Goal: Obtain resource: Download file/media

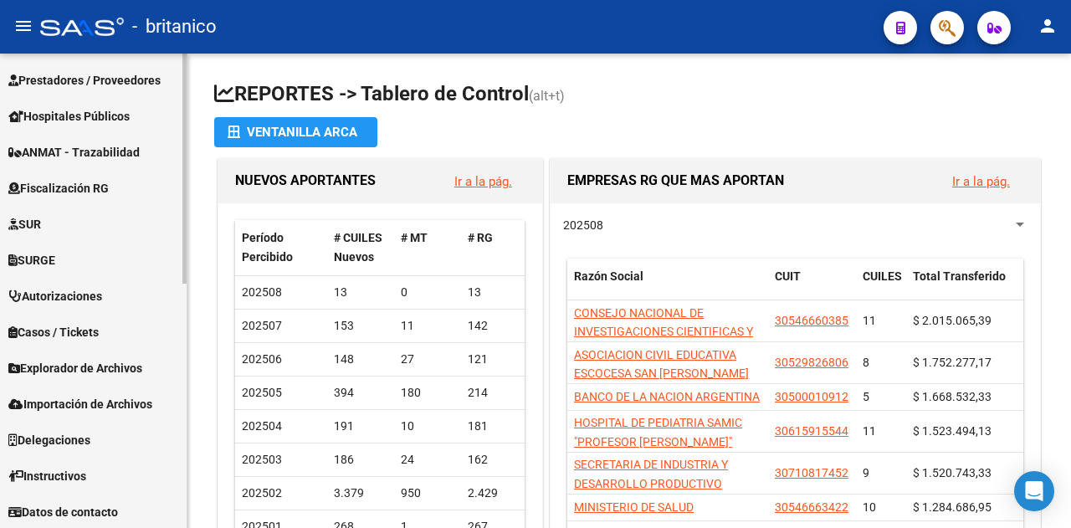
scroll to position [504, 0]
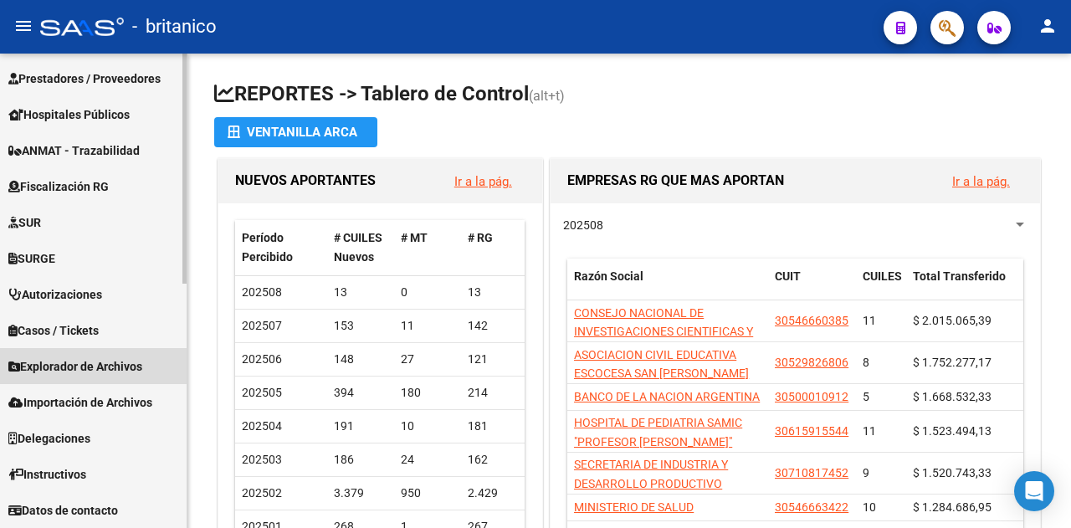
click at [62, 359] on span "Explorador de Archivos" at bounding box center [75, 366] width 134 height 18
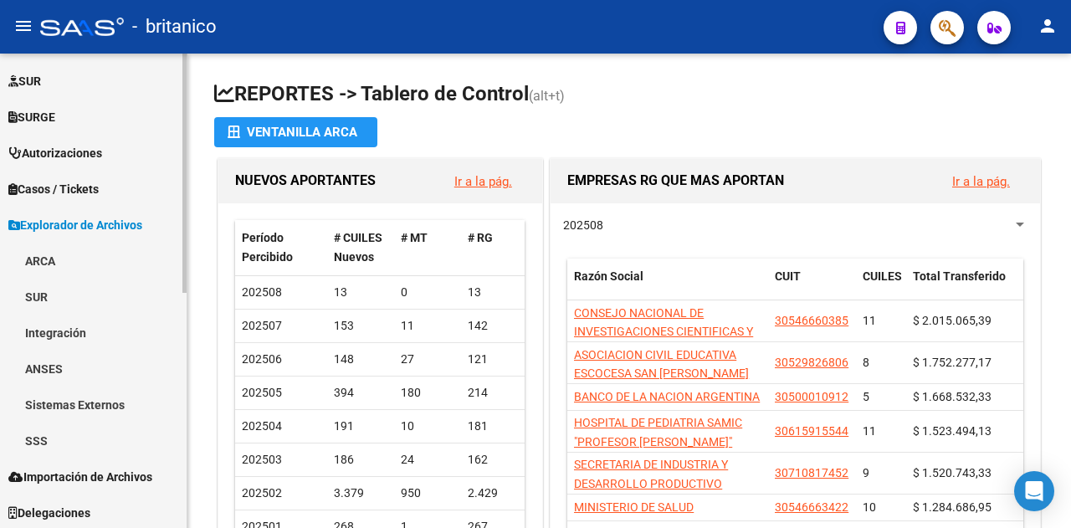
scroll to position [418, 0]
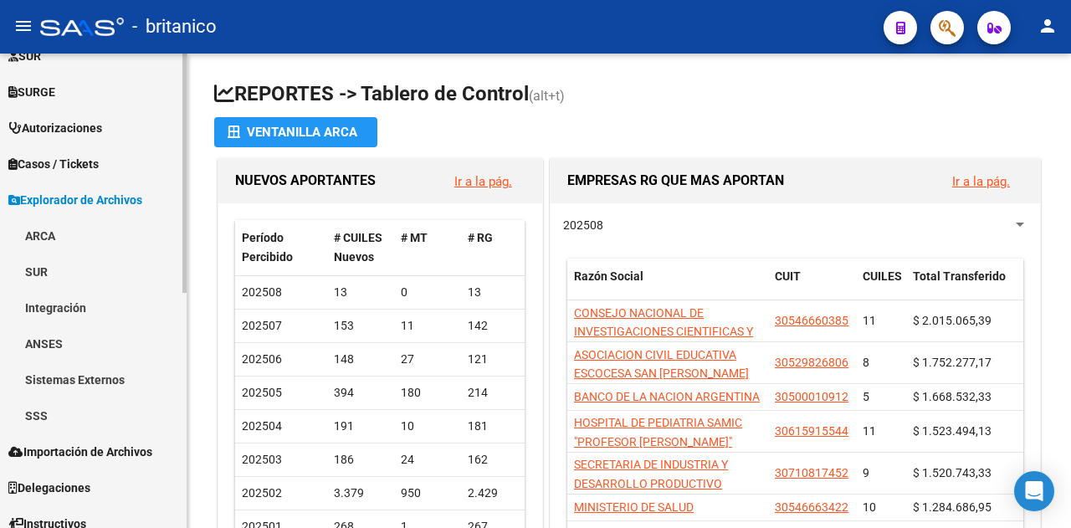
click at [37, 409] on link "SSS" at bounding box center [93, 415] width 187 height 36
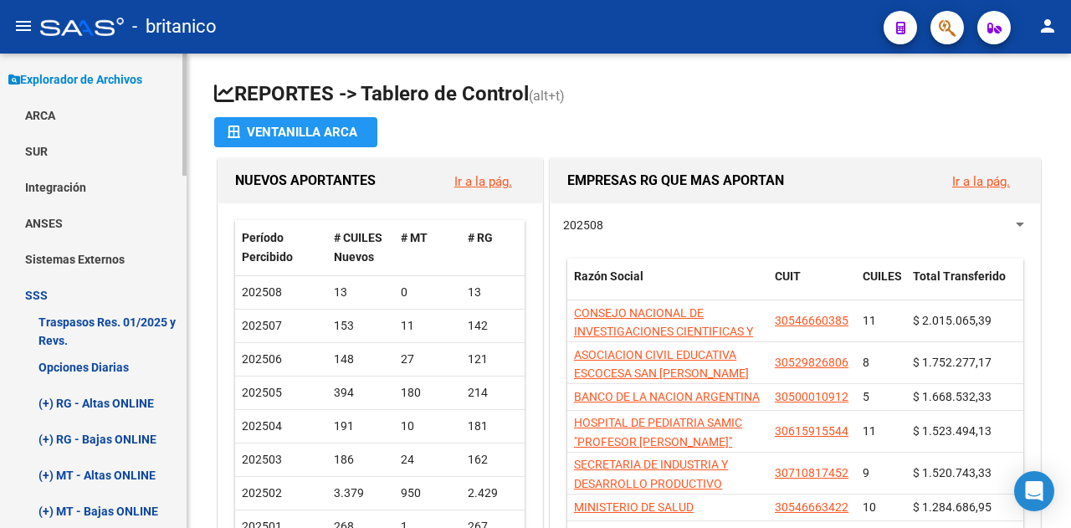
scroll to position [669, 0]
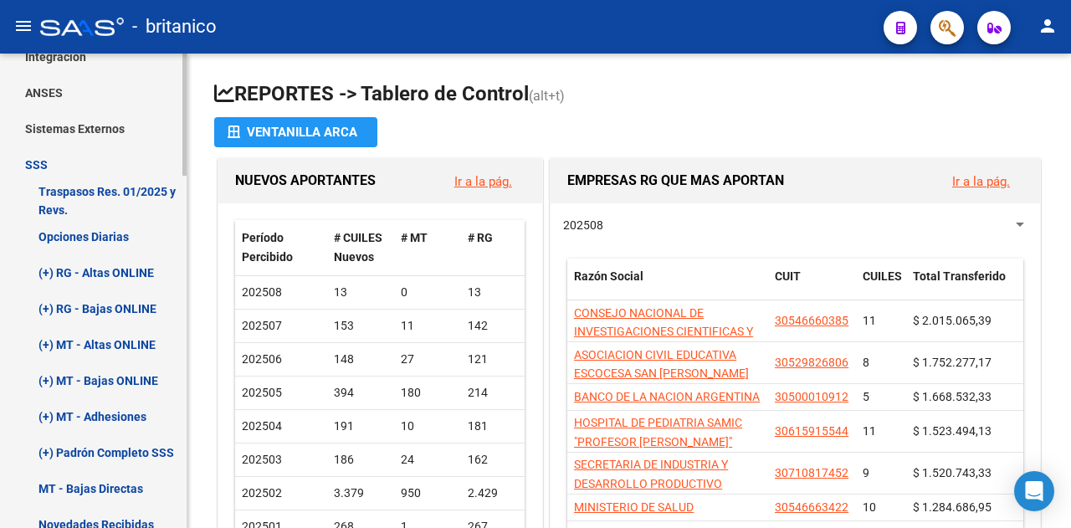
click at [85, 241] on link "Opciones Diarias" at bounding box center [93, 236] width 187 height 36
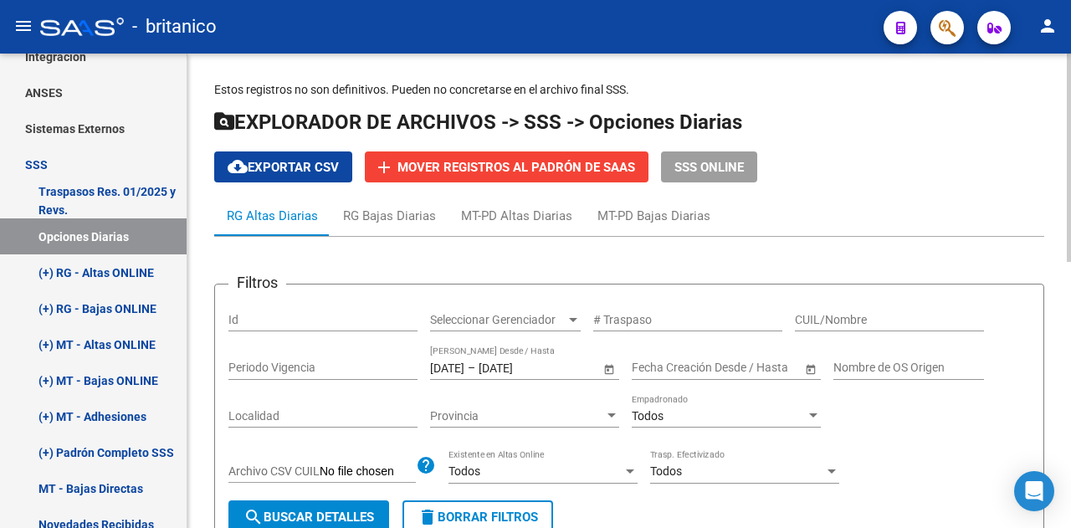
click at [453, 366] on input "[DATE]" at bounding box center [447, 368] width 34 height 14
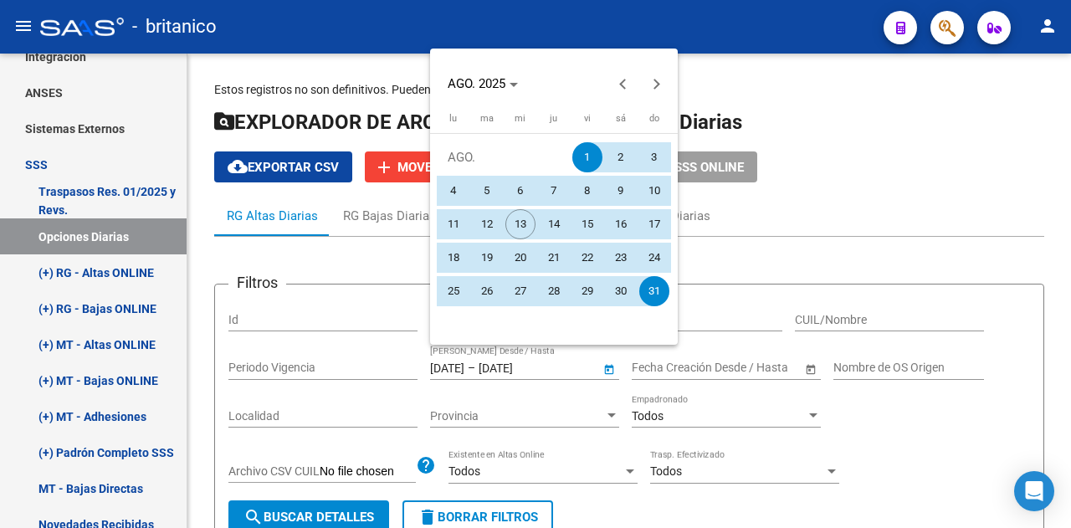
click at [452, 222] on span "11" at bounding box center [453, 224] width 30 height 30
type input "[DATE]"
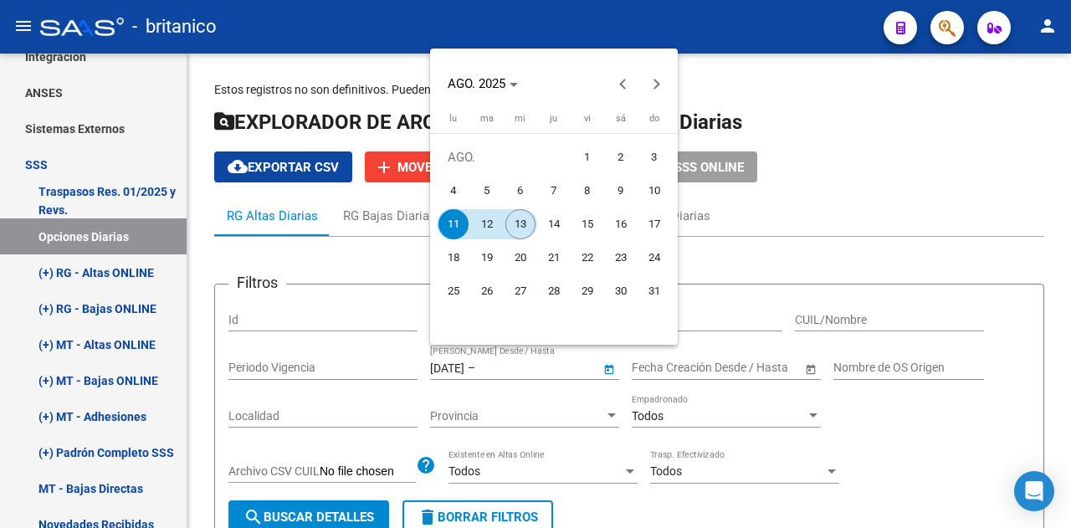
click at [517, 233] on span "13" at bounding box center [520, 224] width 30 height 30
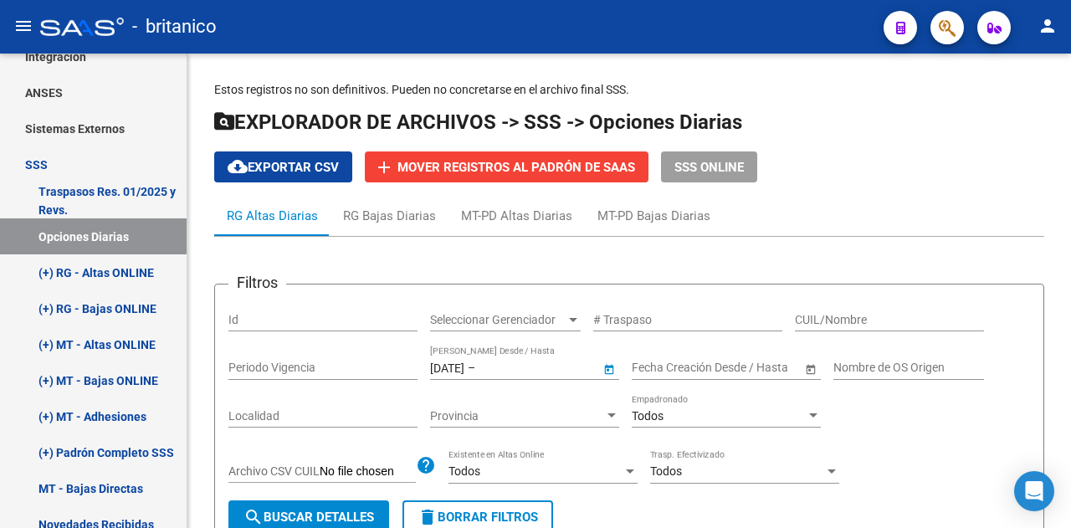
type input "[DATE]"
click at [372, 514] on span "search Buscar Detalles" at bounding box center [308, 516] width 130 height 15
click at [315, 173] on span "cloud_download Exportar CSV" at bounding box center [283, 167] width 111 height 15
